Goal: Task Accomplishment & Management: Complete application form

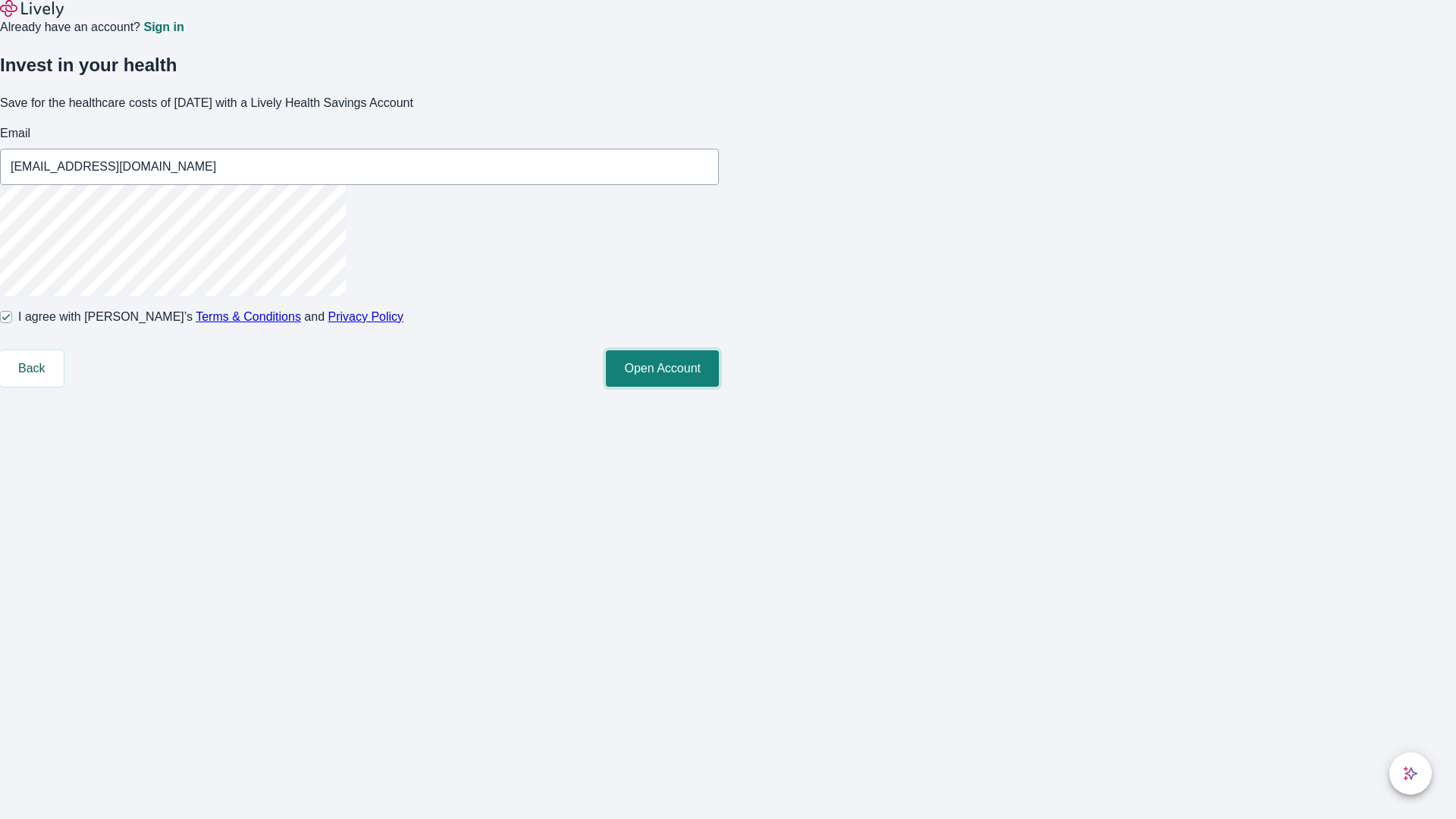
click at [719, 387] on button "Open Account" at bounding box center [662, 368] width 113 height 36
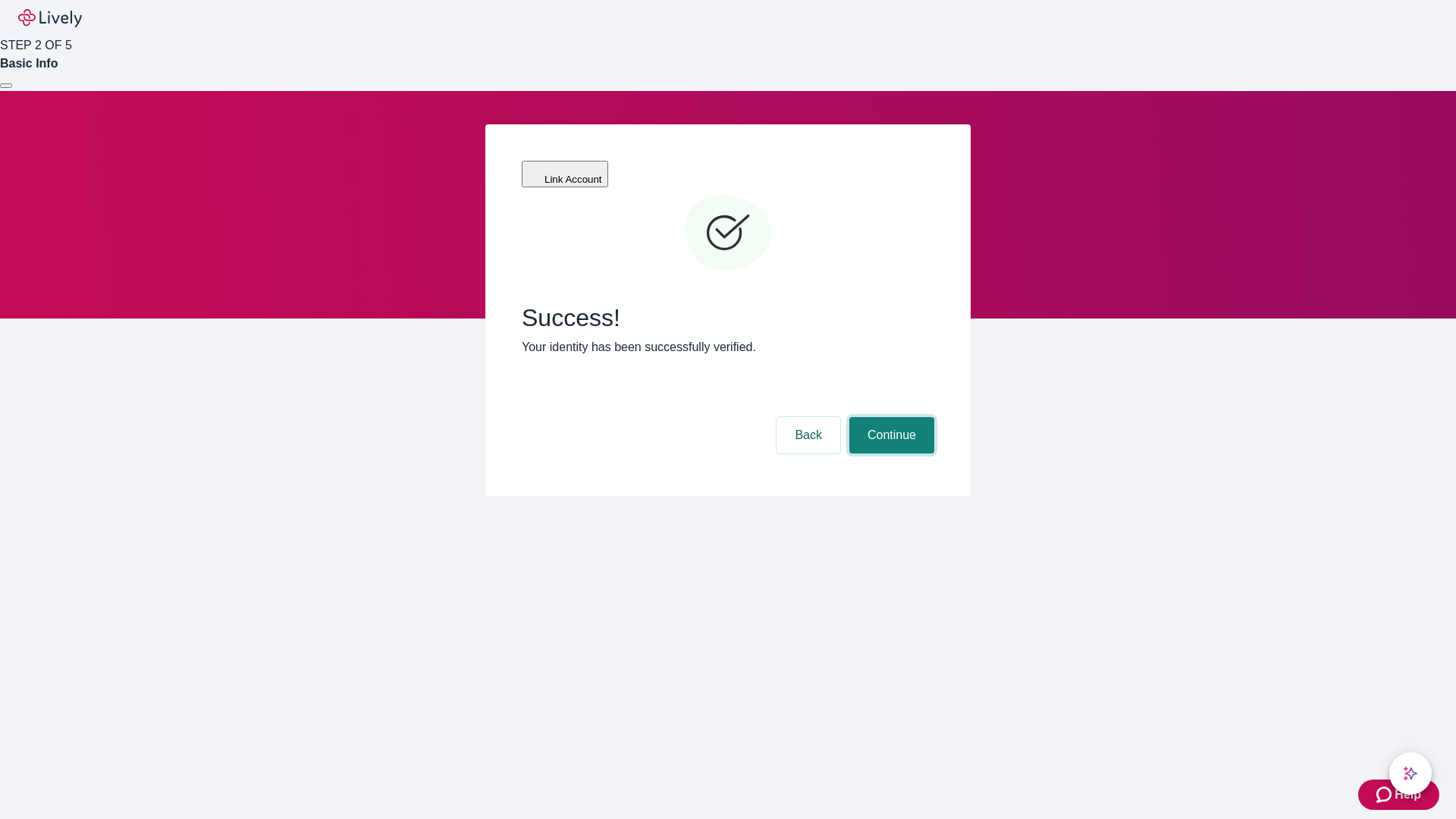
click at [890, 417] on button "Continue" at bounding box center [892, 434] width 85 height 36
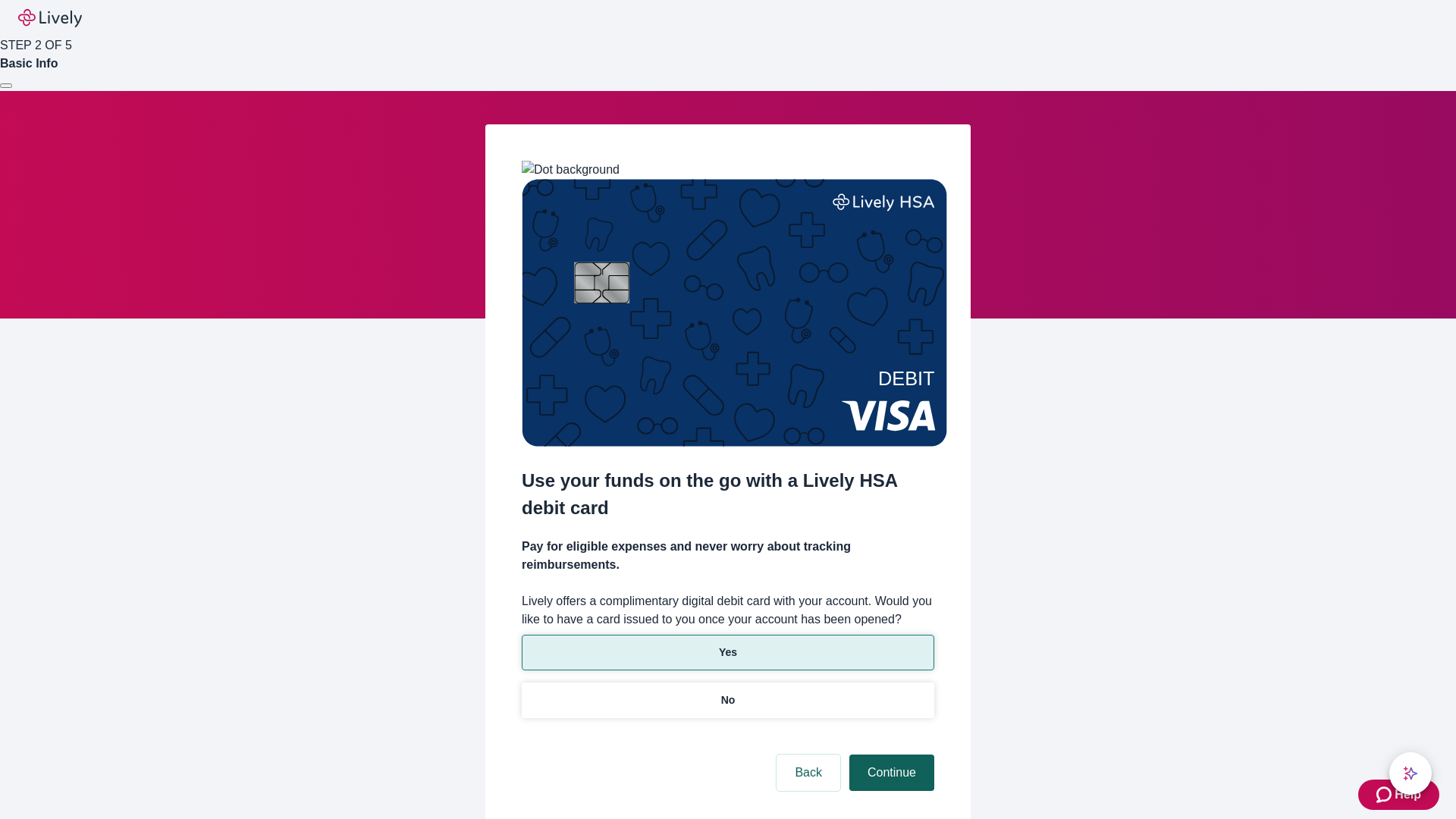
click at [728, 644] on p "Yes" at bounding box center [728, 652] width 19 height 16
click at [890, 755] on button "Continue" at bounding box center [892, 772] width 85 height 36
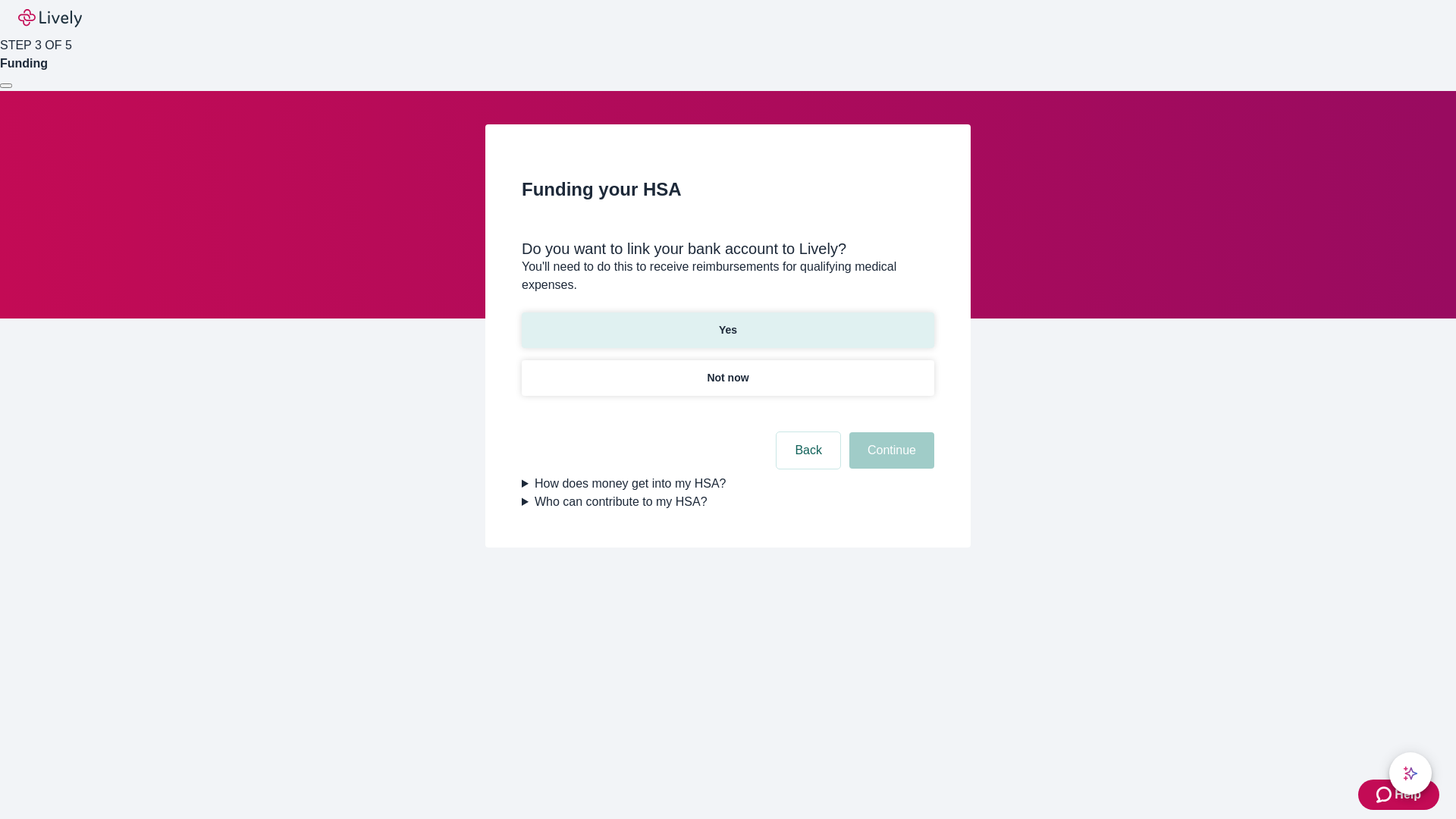
click at [728, 322] on p "Yes" at bounding box center [728, 330] width 19 height 16
click at [890, 432] on button "Continue" at bounding box center [892, 450] width 85 height 36
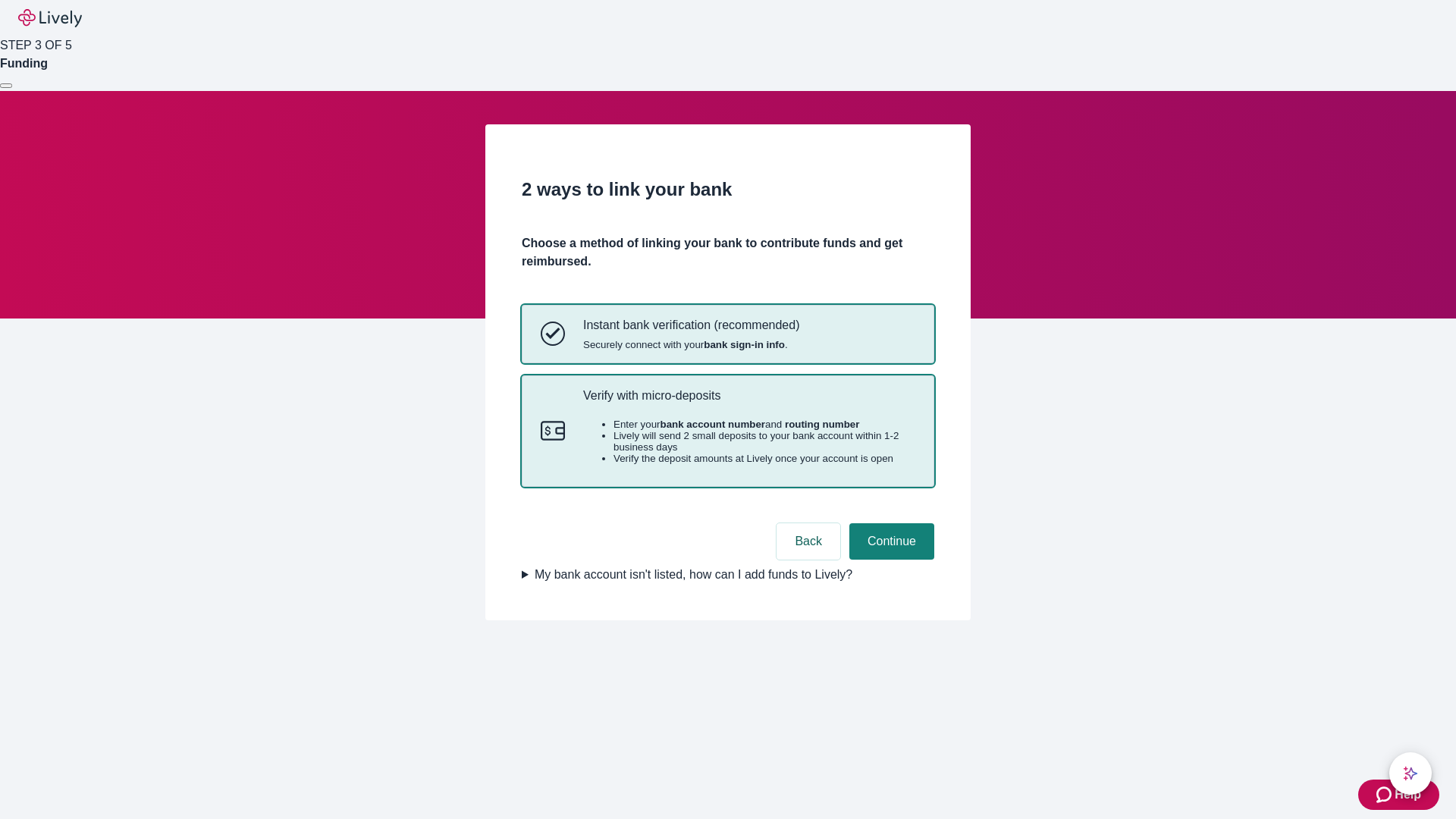
click at [749, 402] on p "Verify with micro-deposits" at bounding box center [750, 395] width 332 height 14
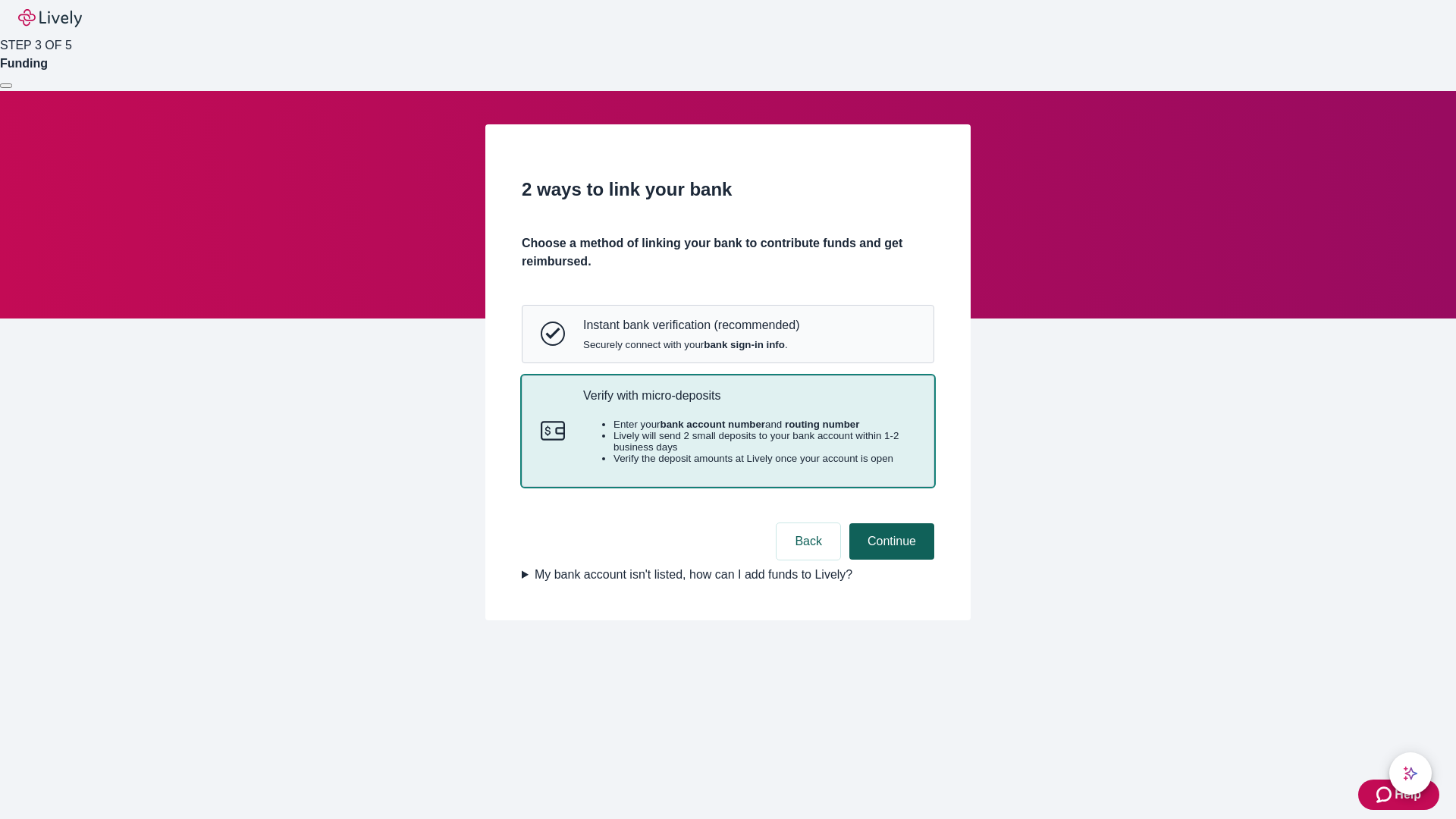
click at [890, 560] on button "Continue" at bounding box center [892, 541] width 85 height 36
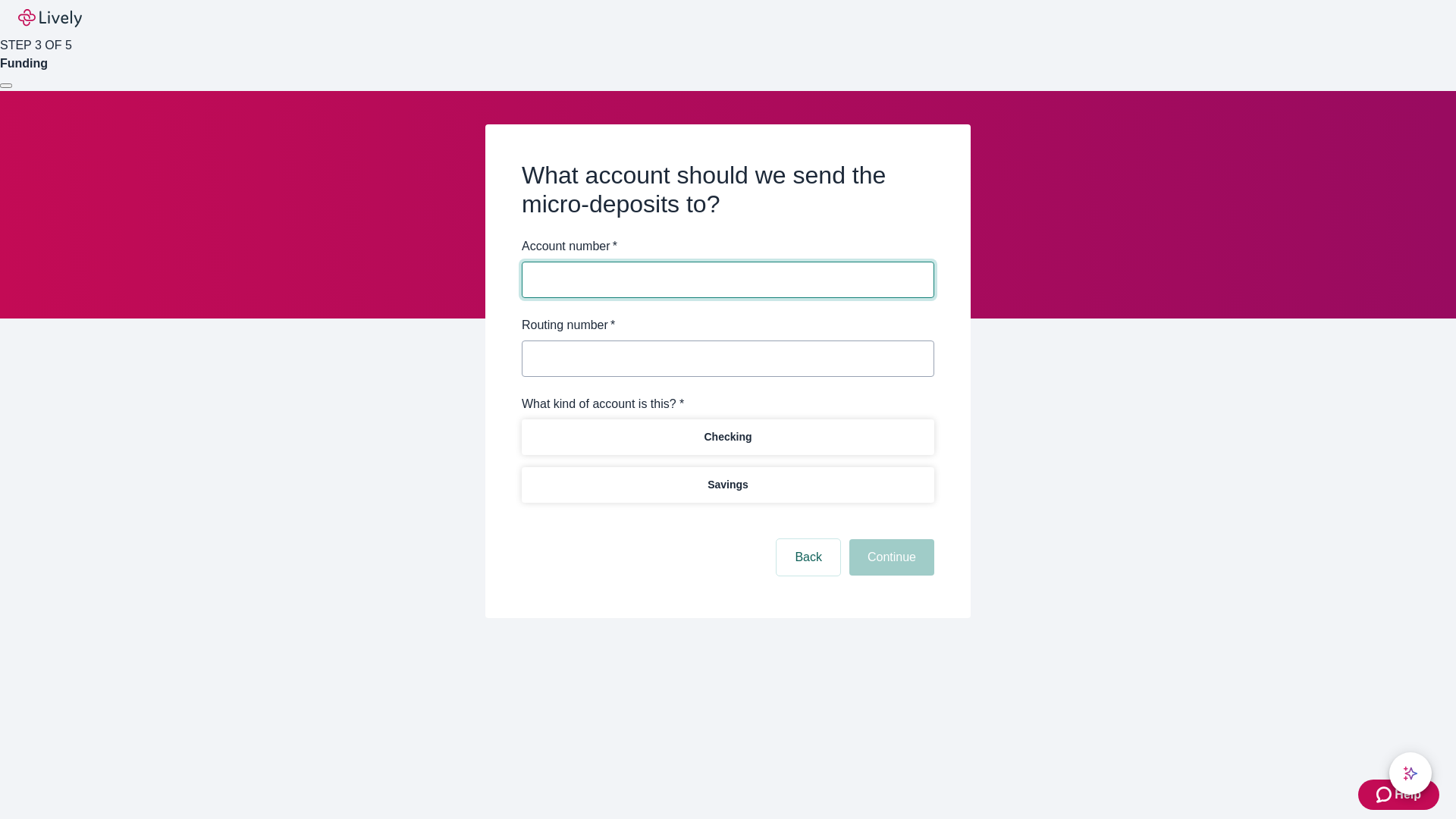
type input "2764926439"
